Goal: Task Accomplishment & Management: Use online tool/utility

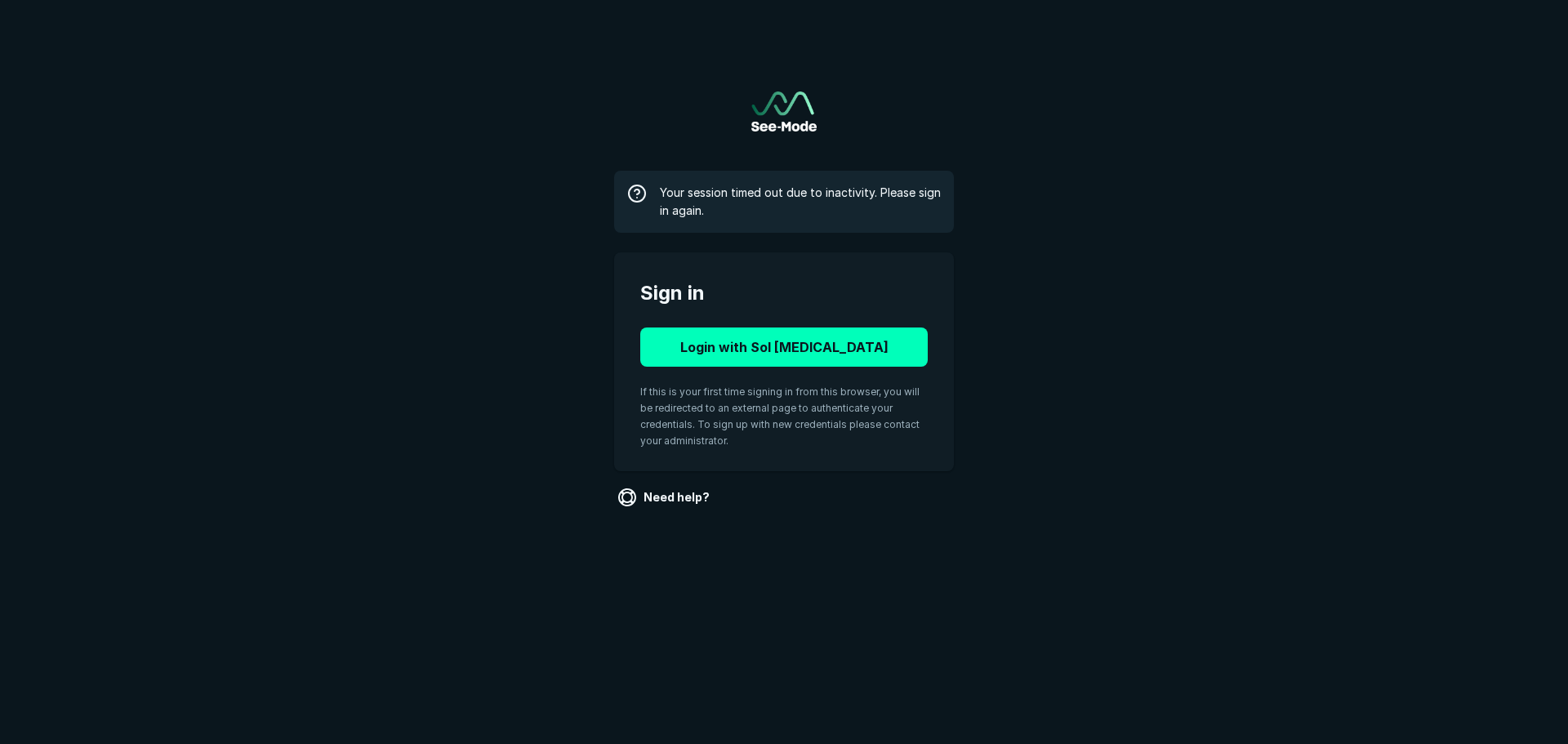
click at [755, 357] on button "Login with Sol [MEDICAL_DATA]" at bounding box center [783, 347] width 287 height 39
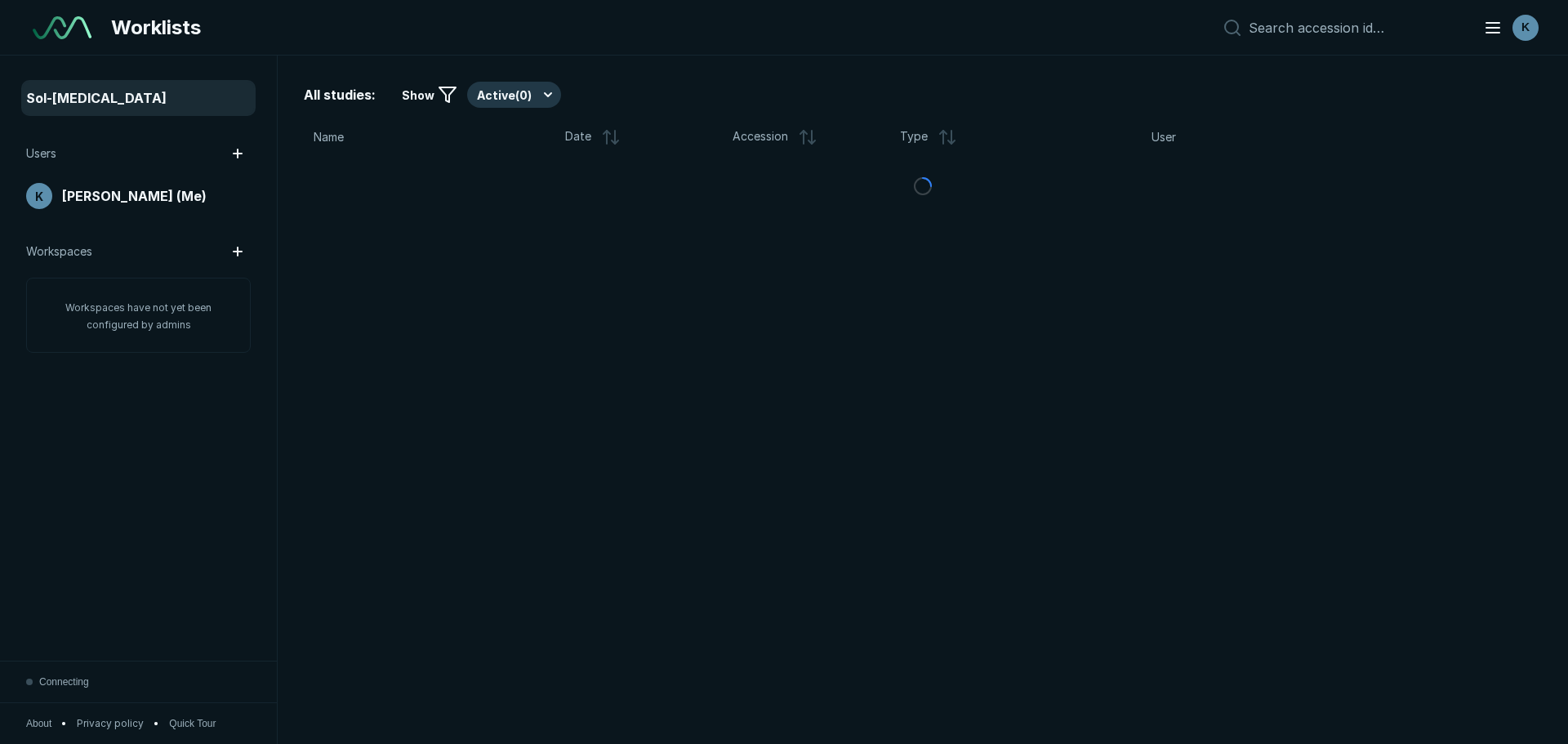
scroll to position [4900, 7645]
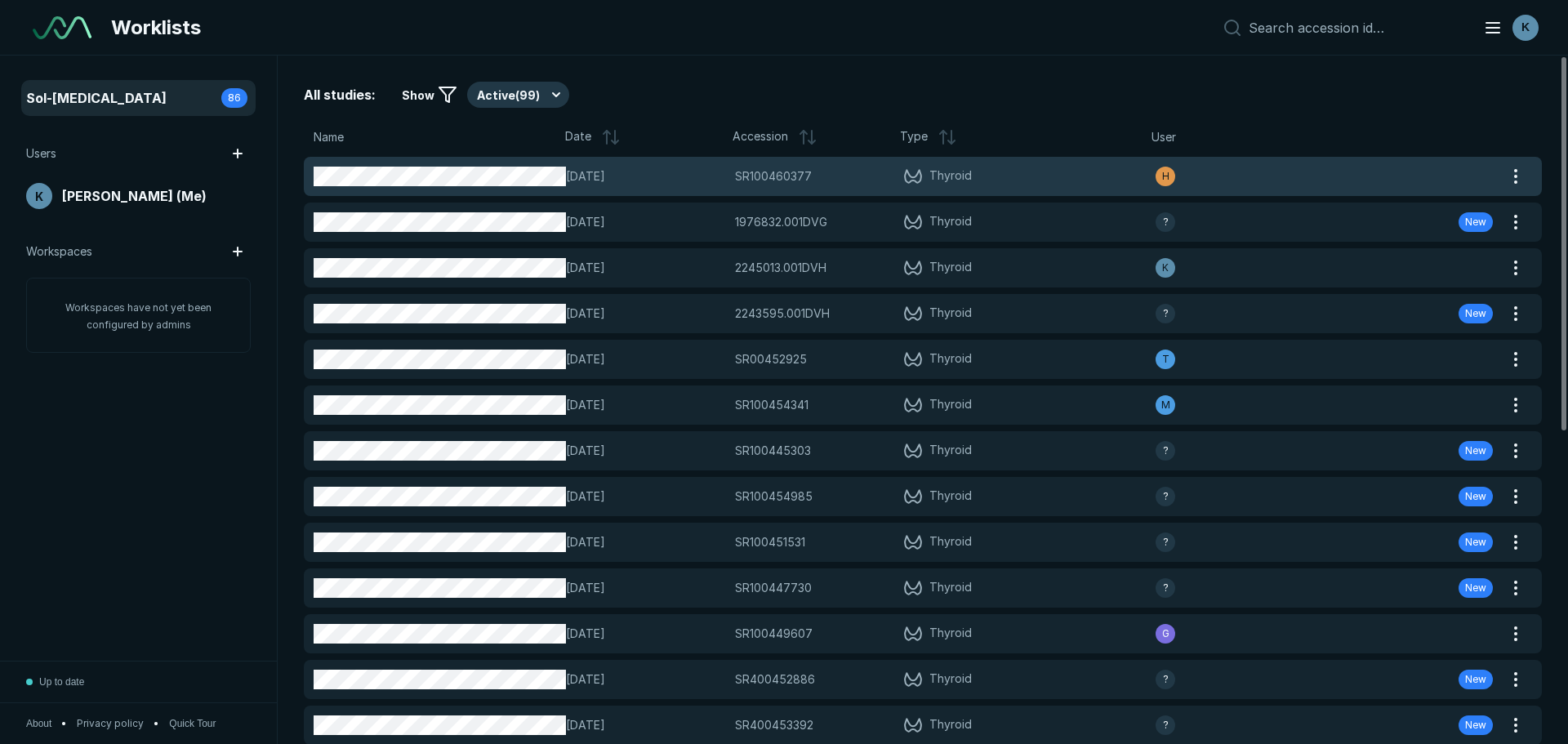
click at [748, 187] on div "14-OCT-2025 SR100460377 SR100460377 Thyroid H" at bounding box center [903, 176] width 1199 height 39
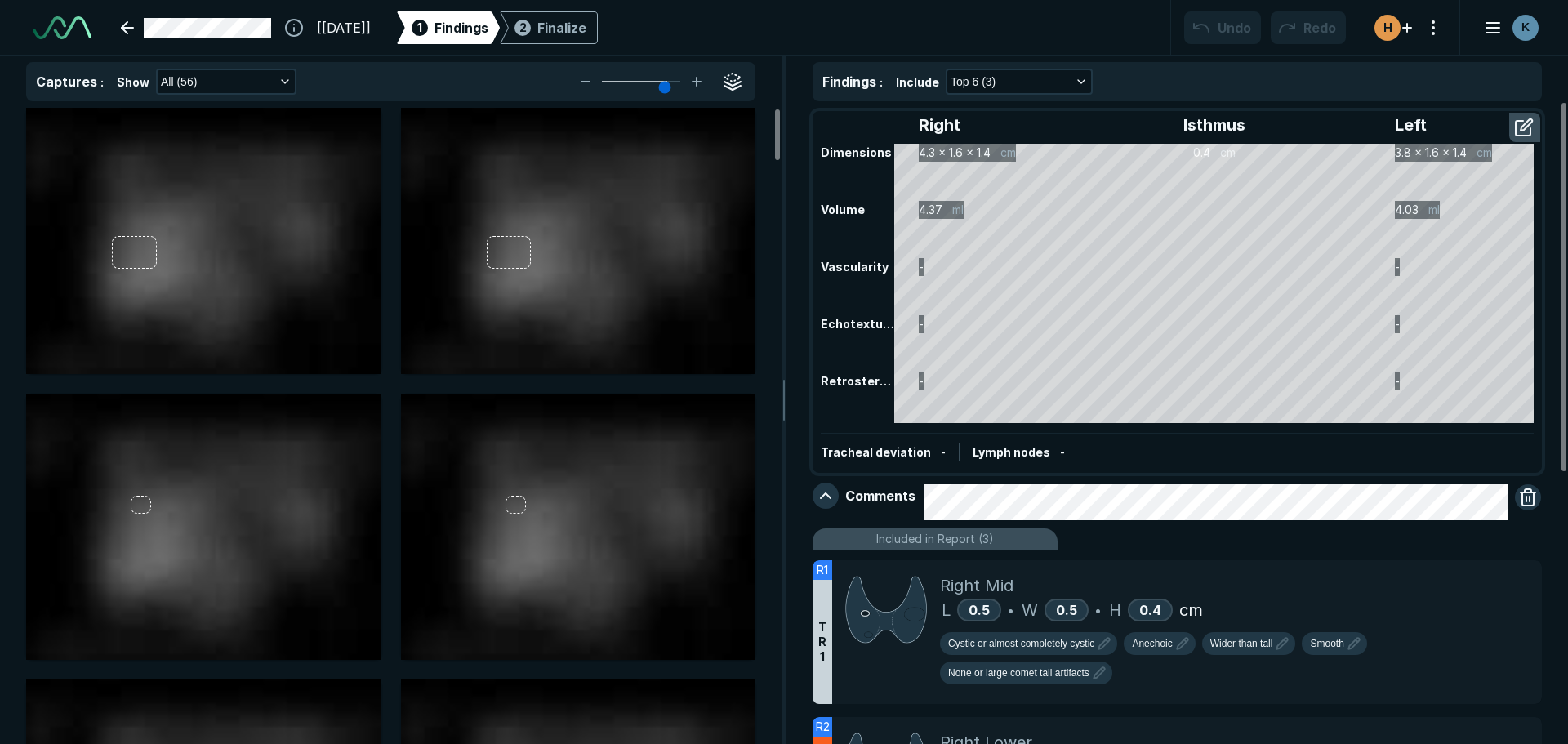
scroll to position [5162, 9156]
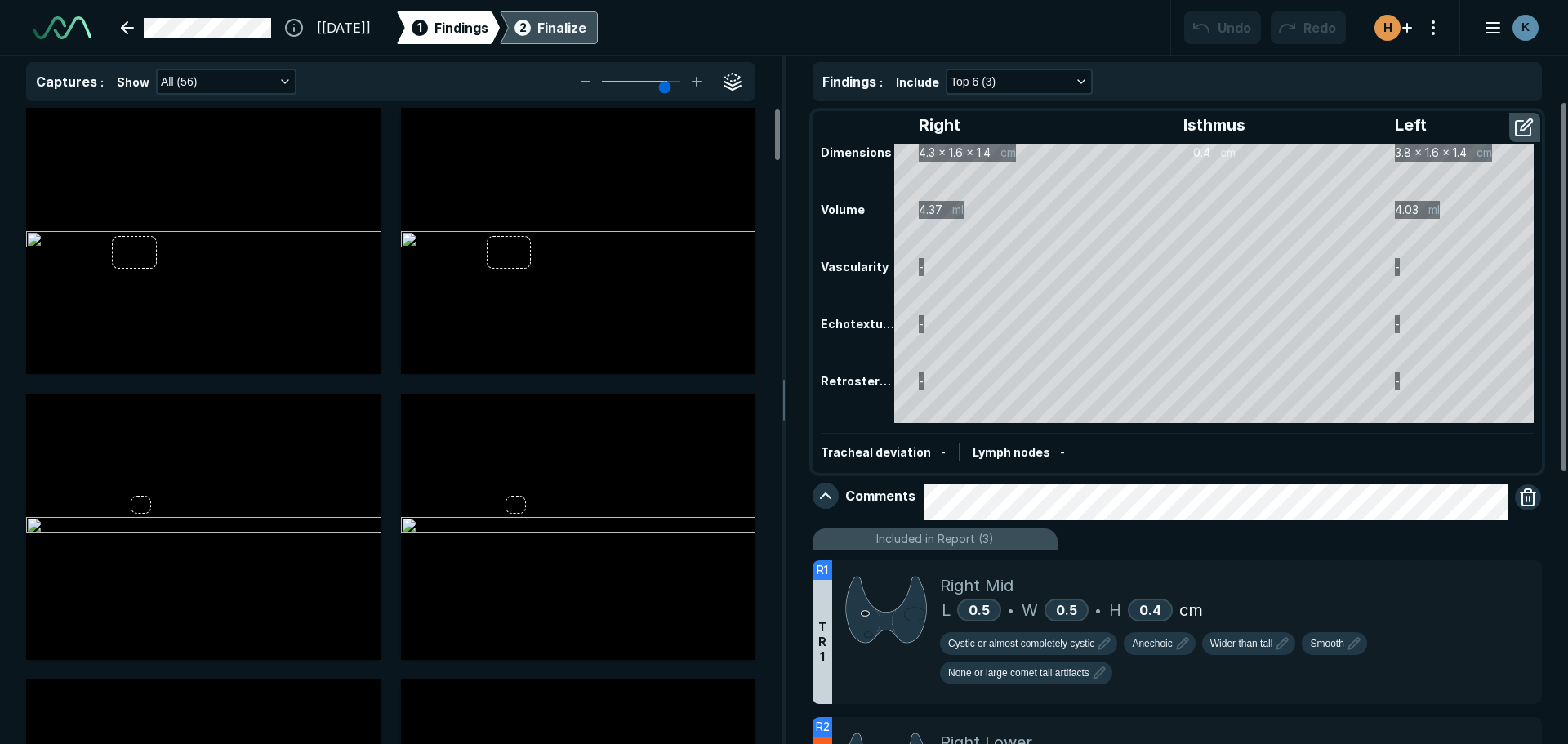
click at [586, 23] on div "Finalize" at bounding box center [562, 28] width 49 height 20
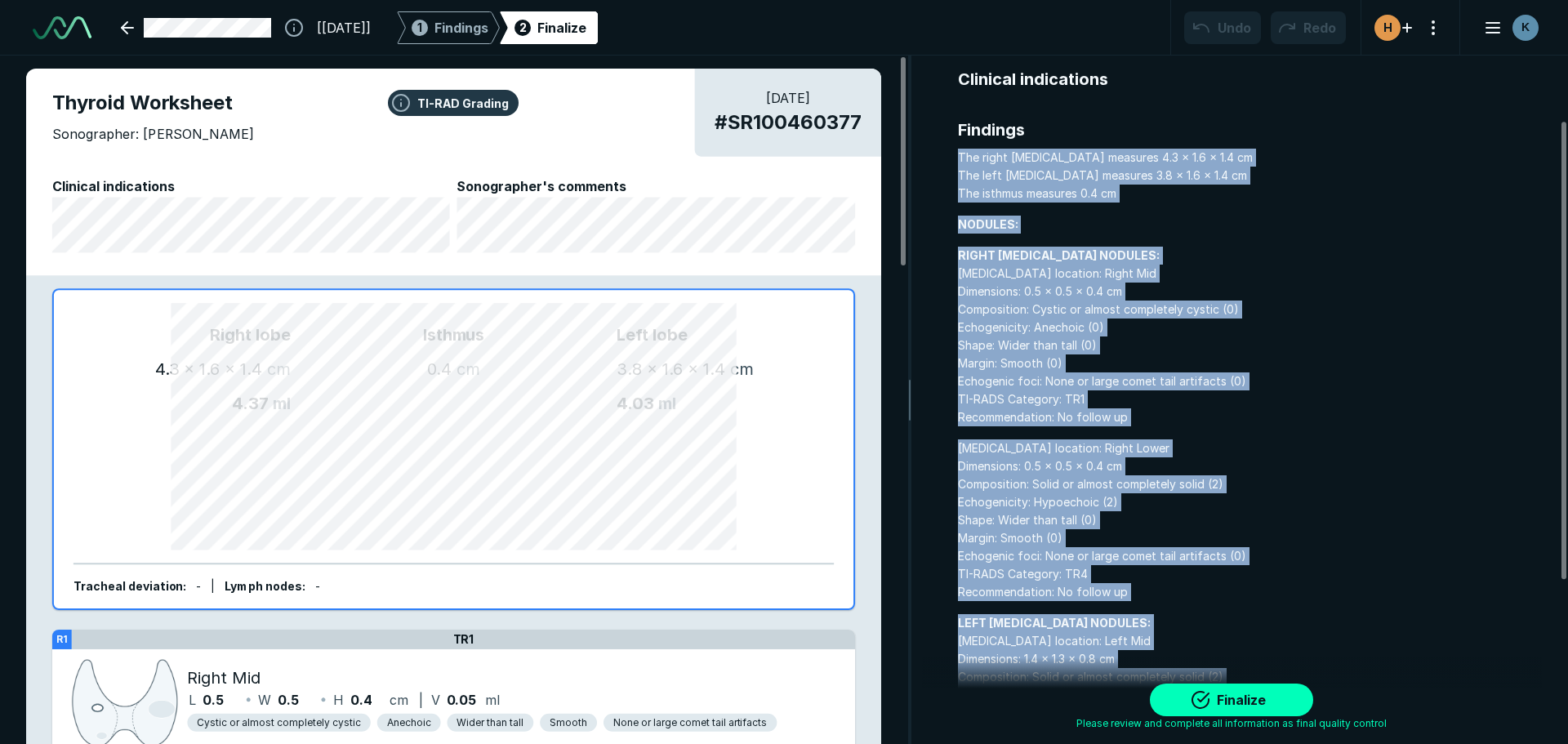
scroll to position [16, 0]
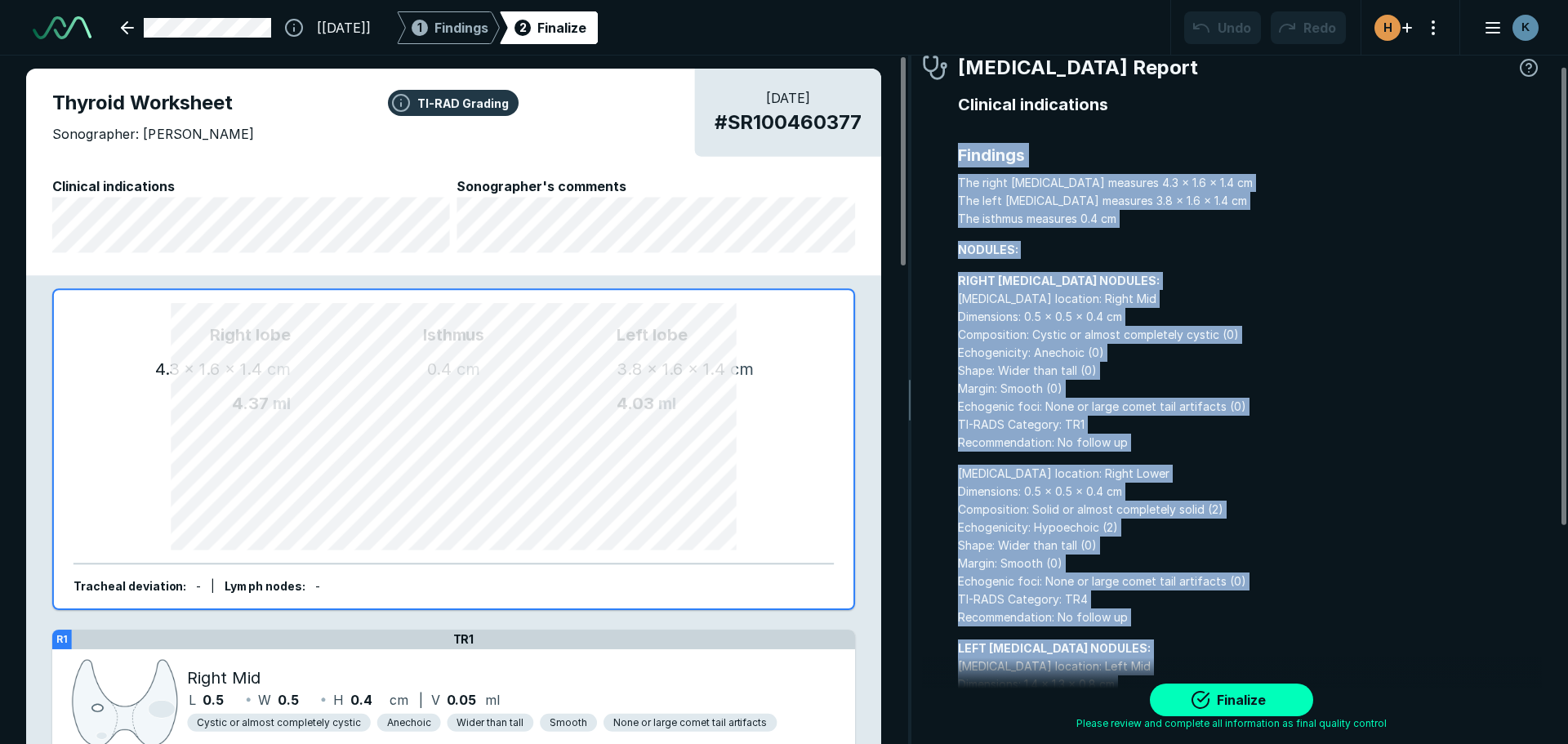
drag, startPoint x: 1222, startPoint y: 616, endPoint x: 956, endPoint y: 156, distance: 531.4
click at [956, 156] on div "Radiologist Report Clinical indications Findings The right lobe measures 4.3 x …" at bounding box center [1232, 527] width 620 height 949
copy div "Findings The right lobe measures 4.3 x 1.6 x 1.4 cm The left lobe measures 3.8 …"
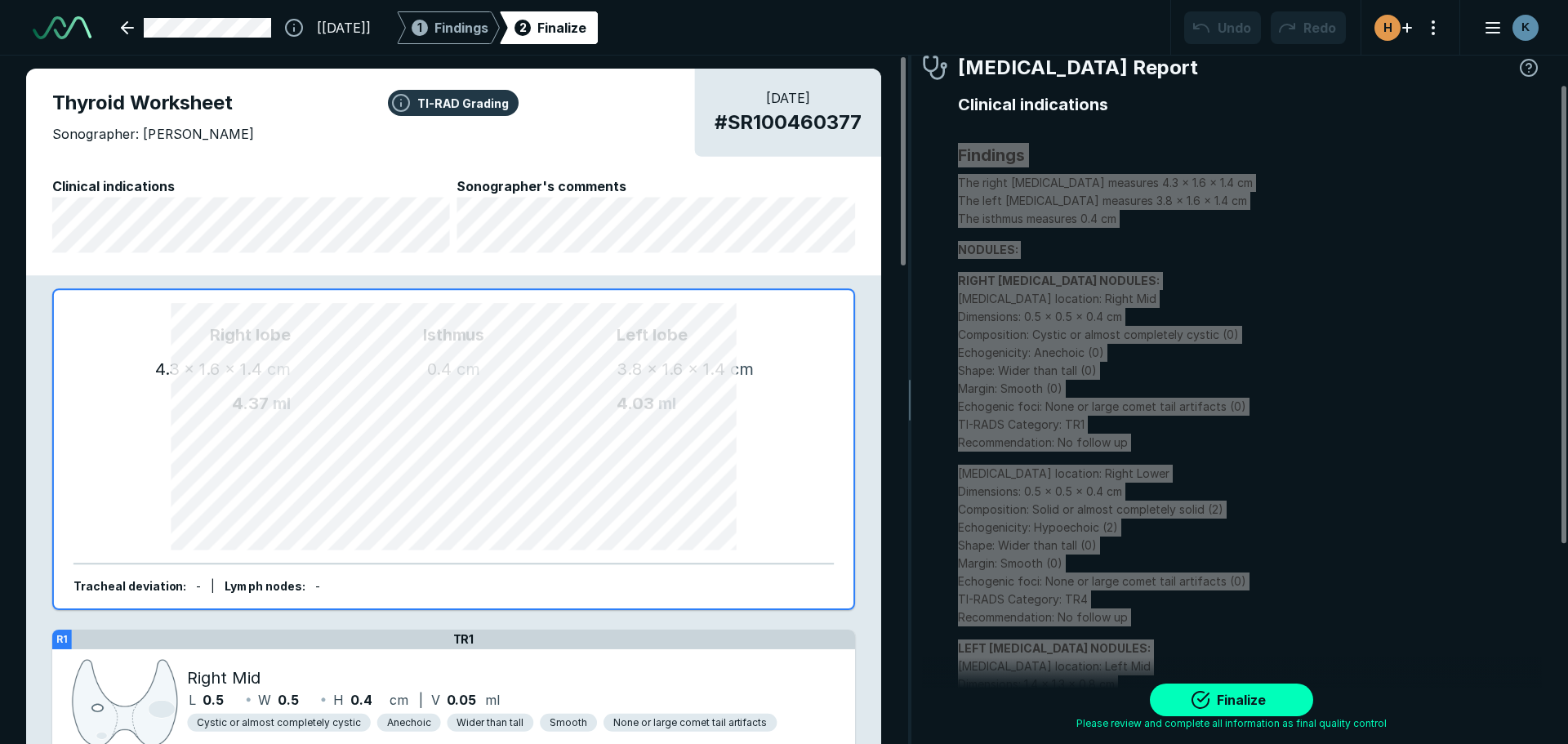
scroll to position [343, 0]
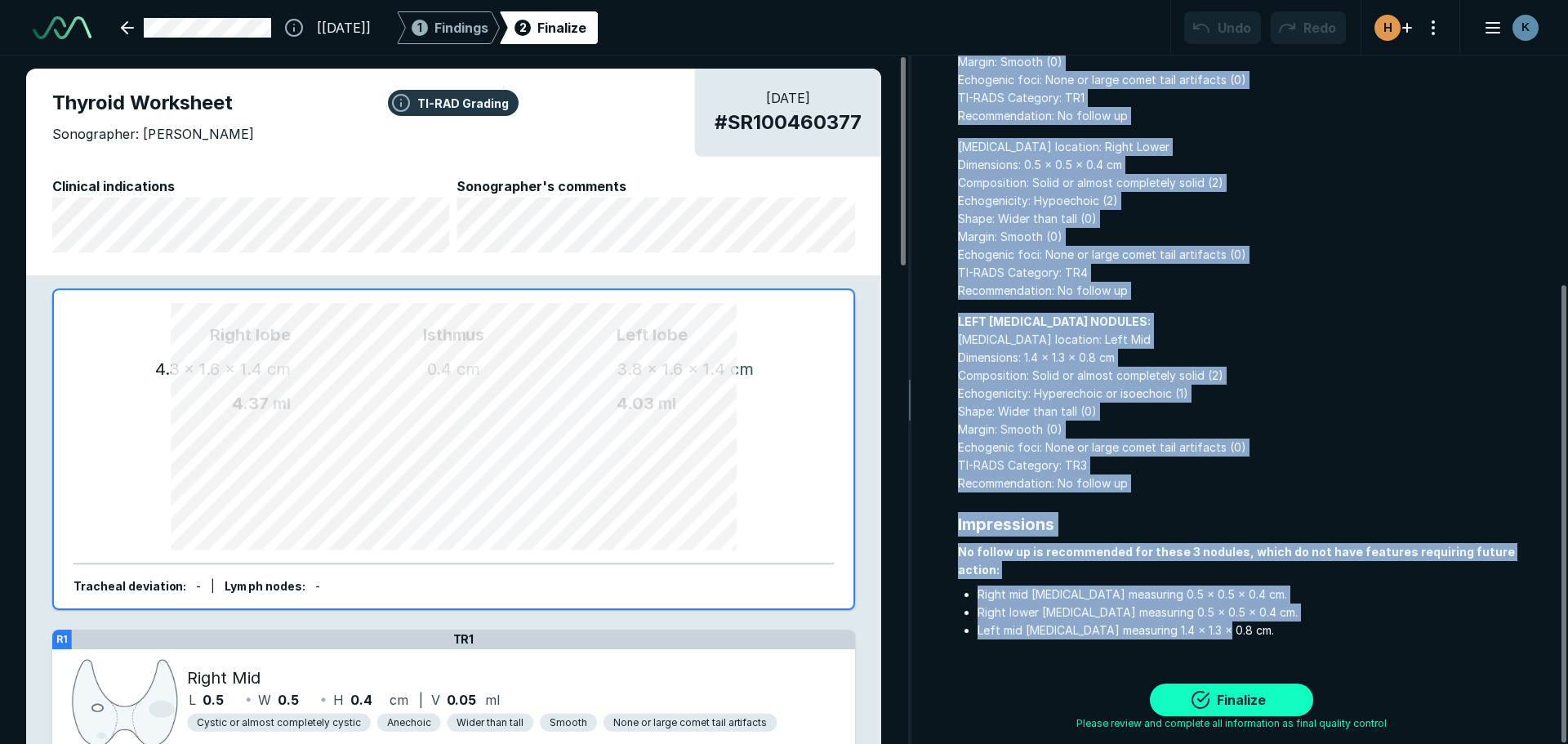
click at [1211, 708] on button "Finalize" at bounding box center [1232, 700] width 163 height 33
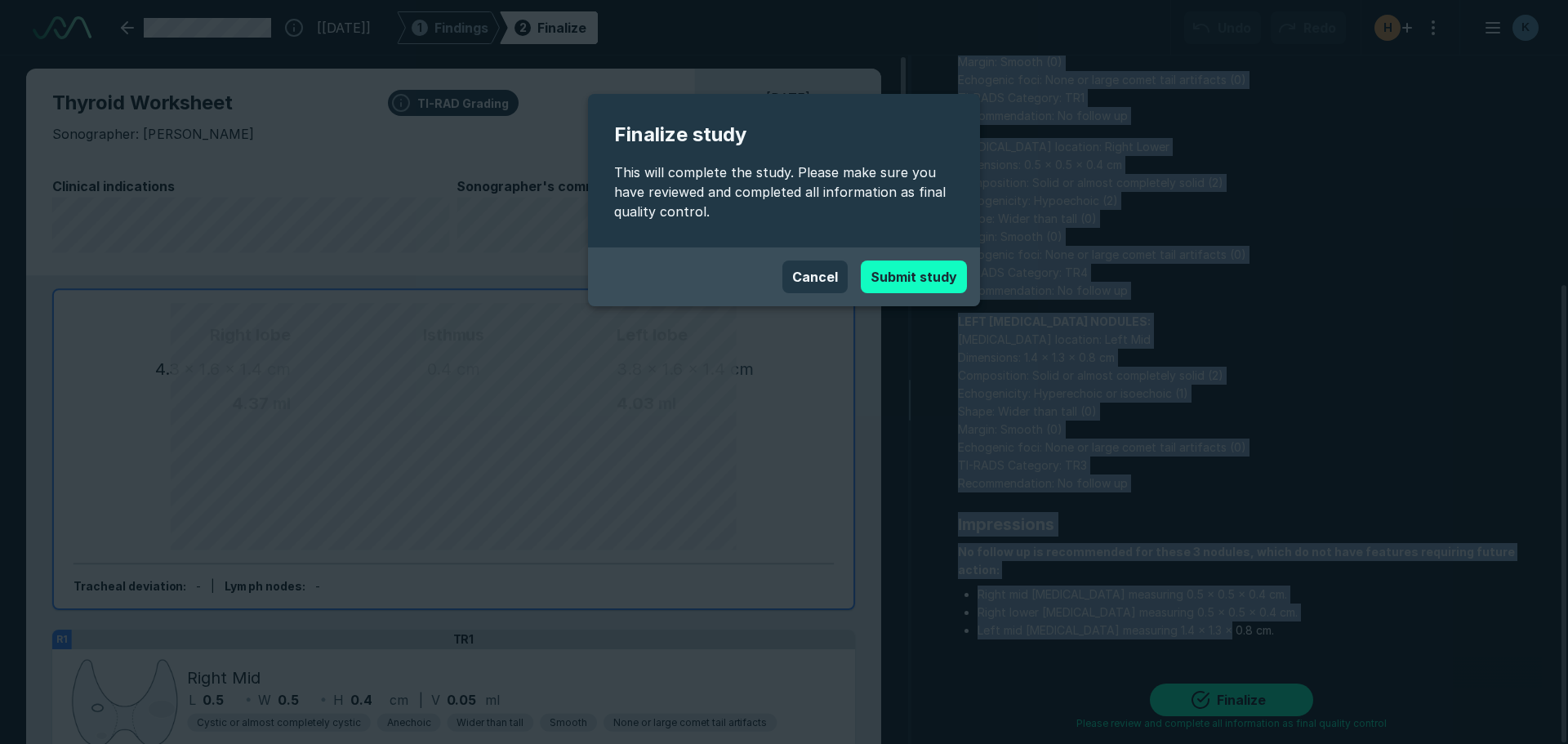
click at [924, 277] on button "Submit study" at bounding box center [914, 277] width 106 height 33
type textarea "x"
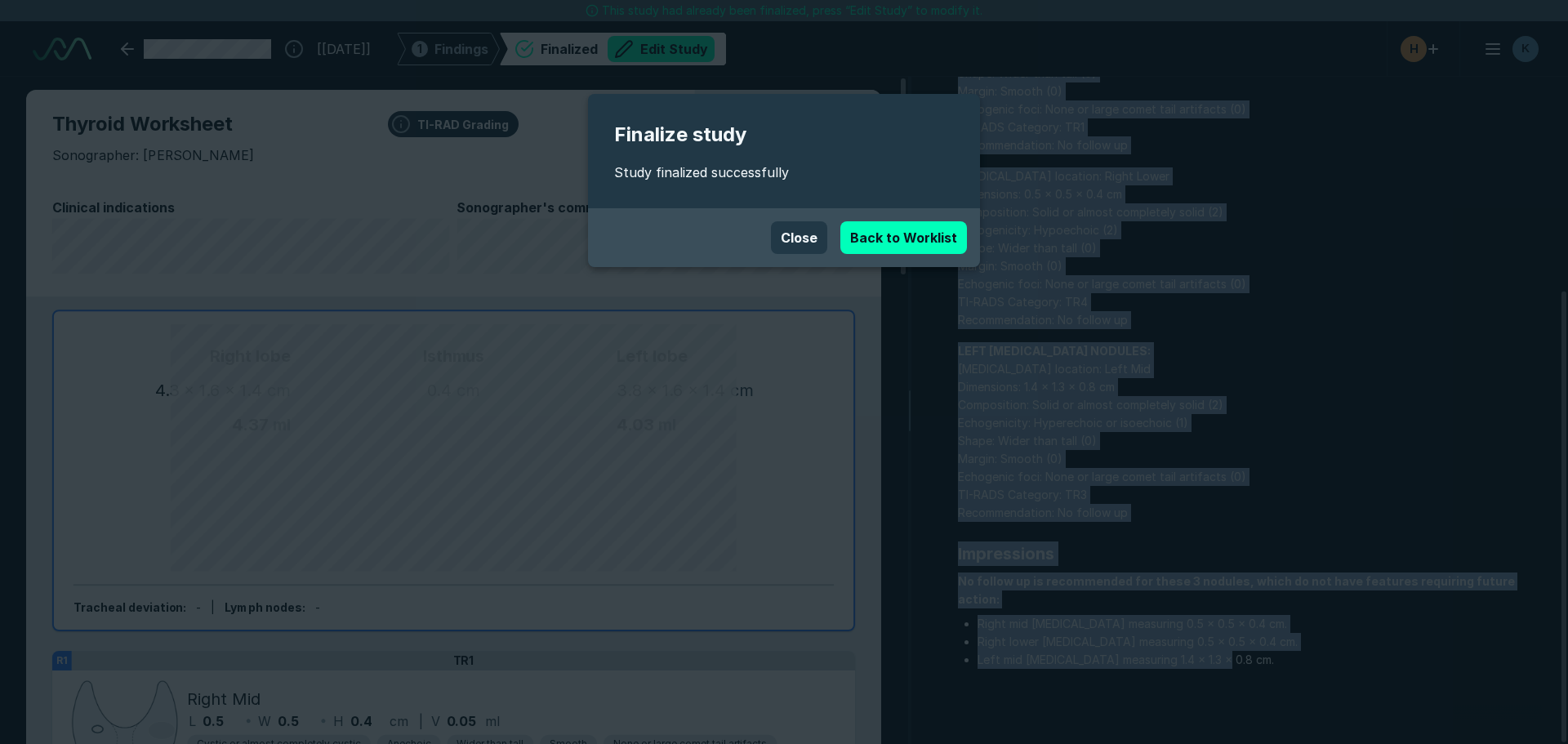
scroll to position [5066, 9156]
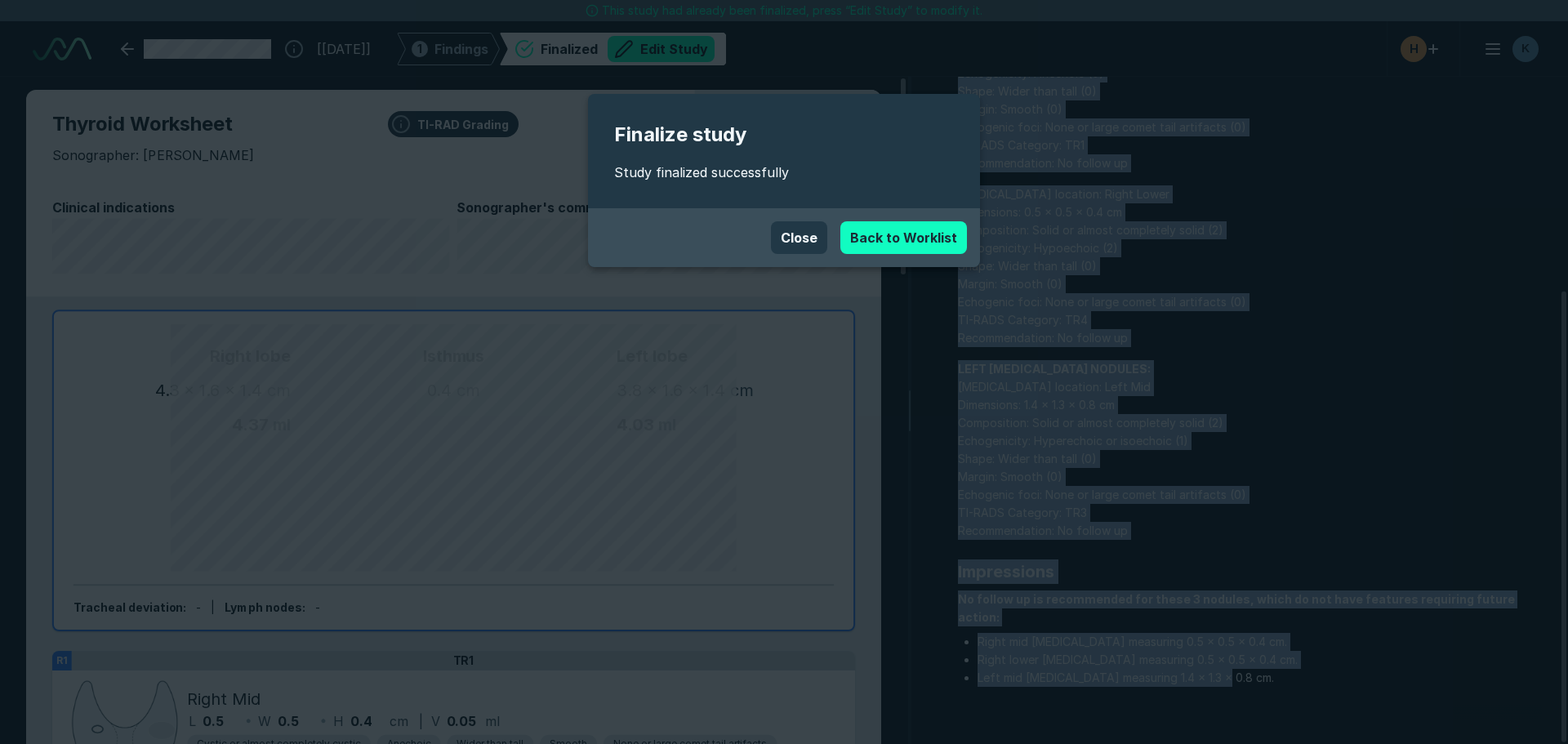
click at [947, 227] on link "Back to Worklist" at bounding box center [904, 238] width 127 height 33
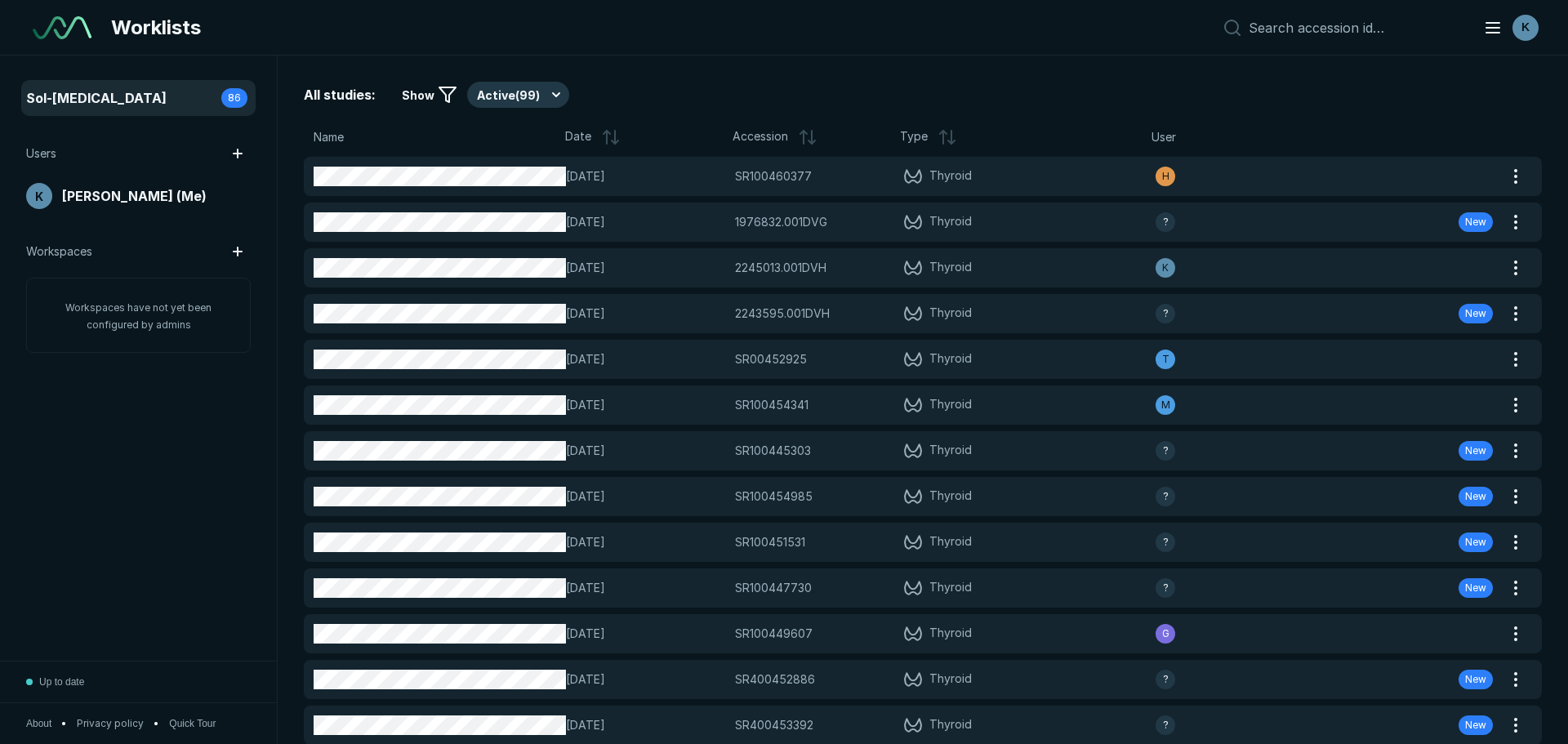
scroll to position [4900, 7645]
